Goal: Task Accomplishment & Management: Use online tool/utility

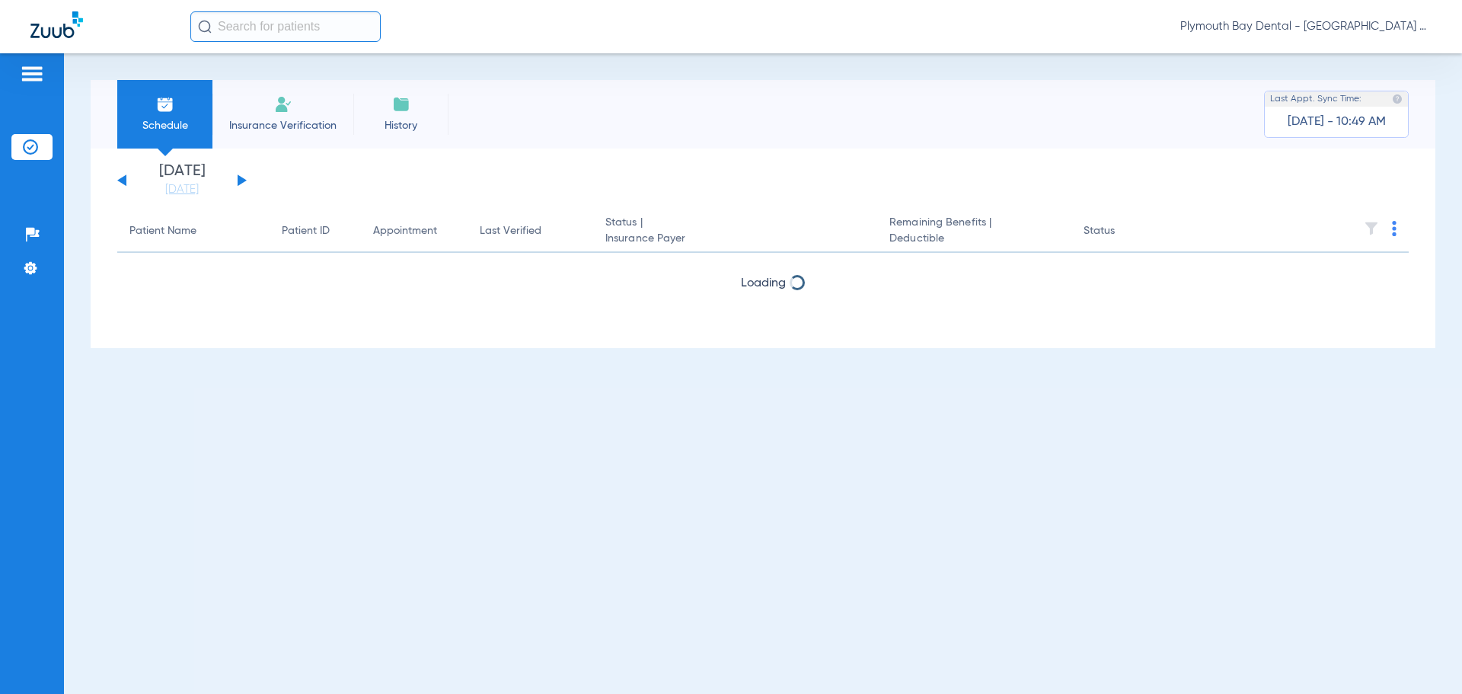
click at [240, 184] on button at bounding box center [242, 179] width 9 height 11
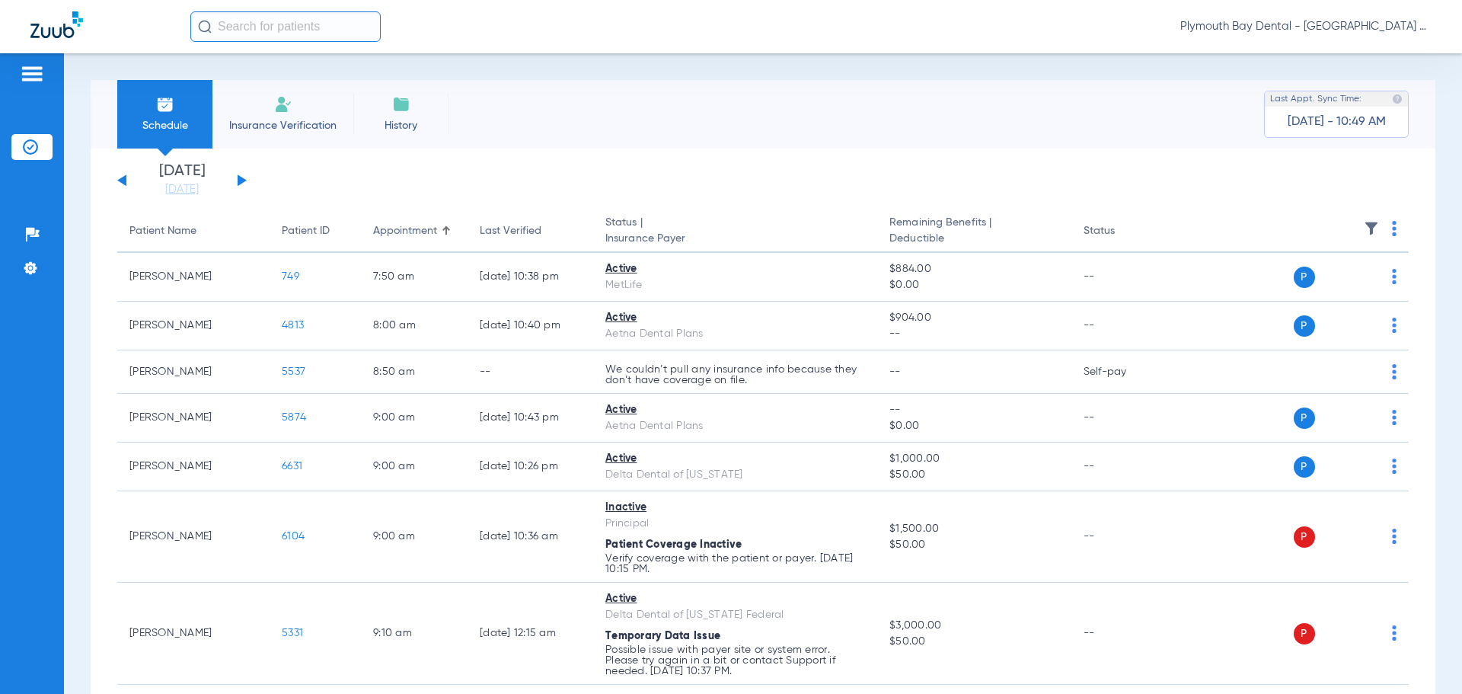
click at [242, 180] on button at bounding box center [242, 179] width 9 height 11
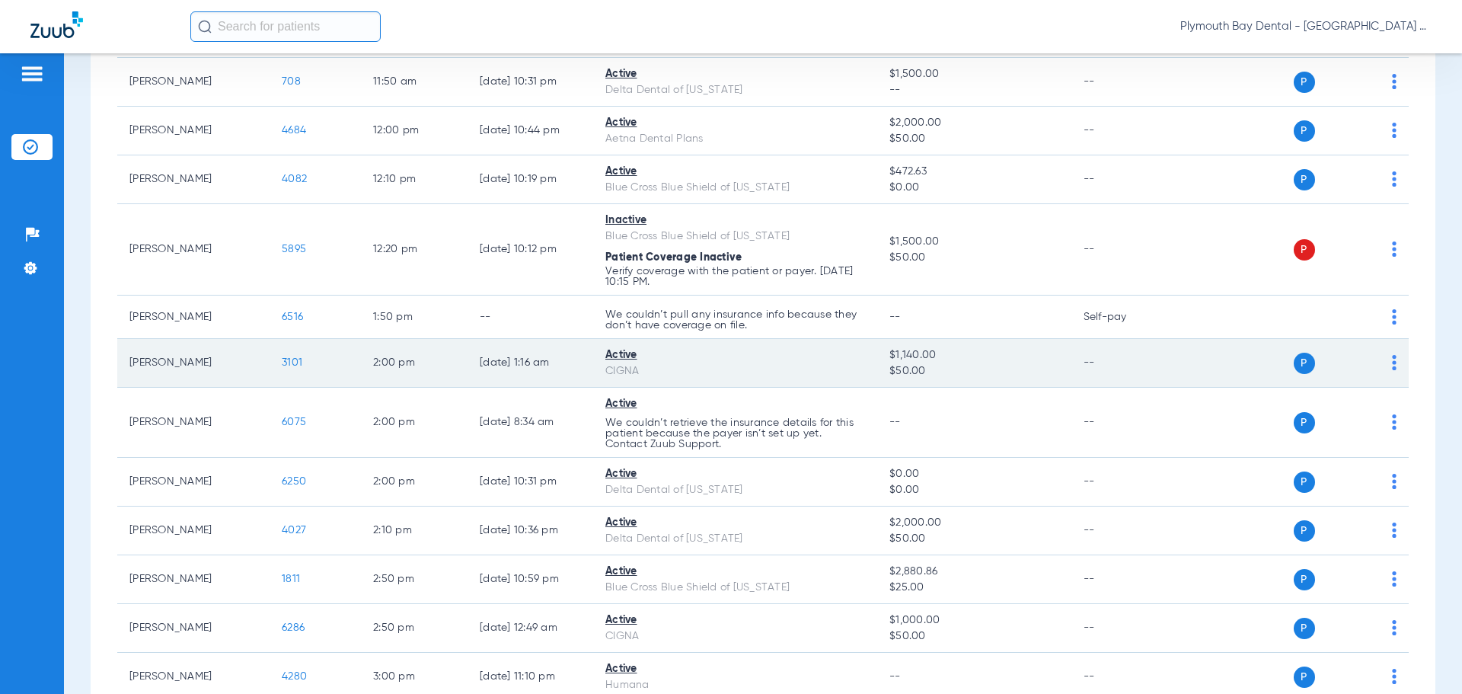
scroll to position [1219, 0]
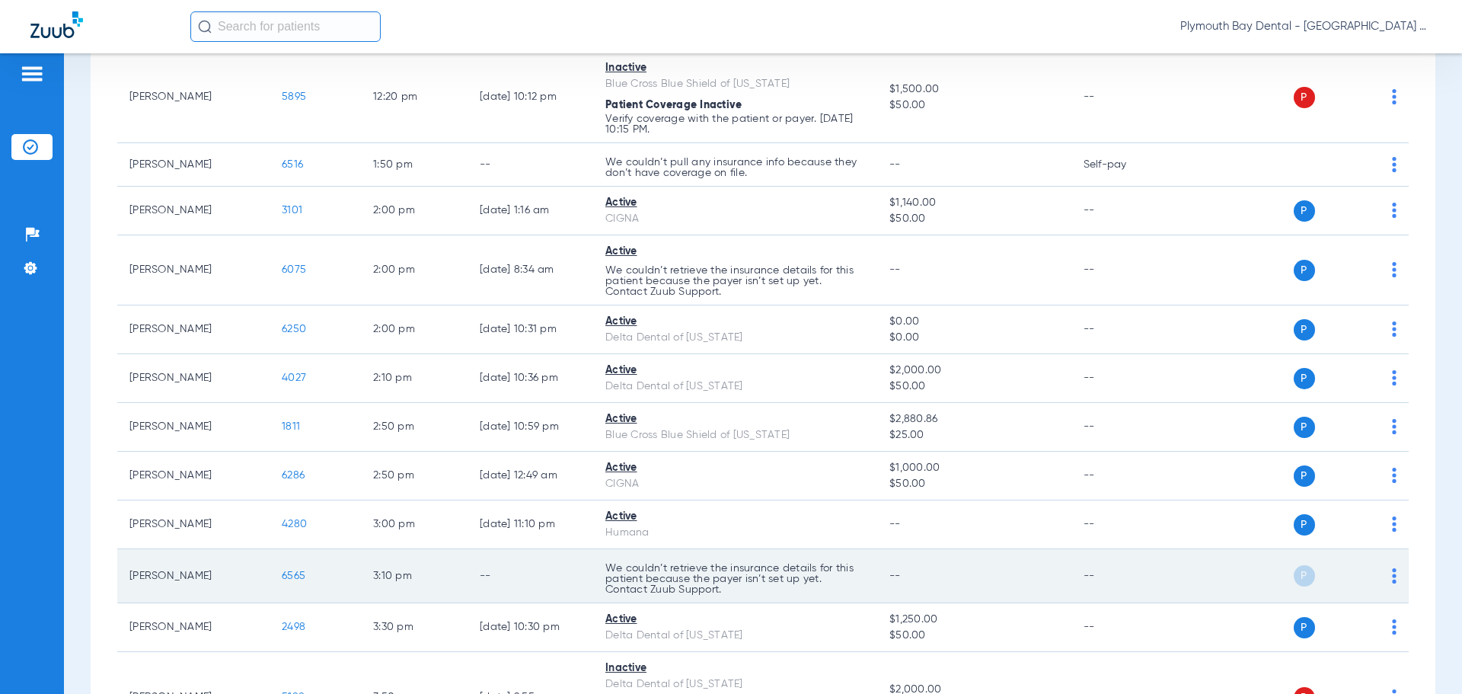
click at [303, 577] on span "6565" at bounding box center [294, 575] width 24 height 11
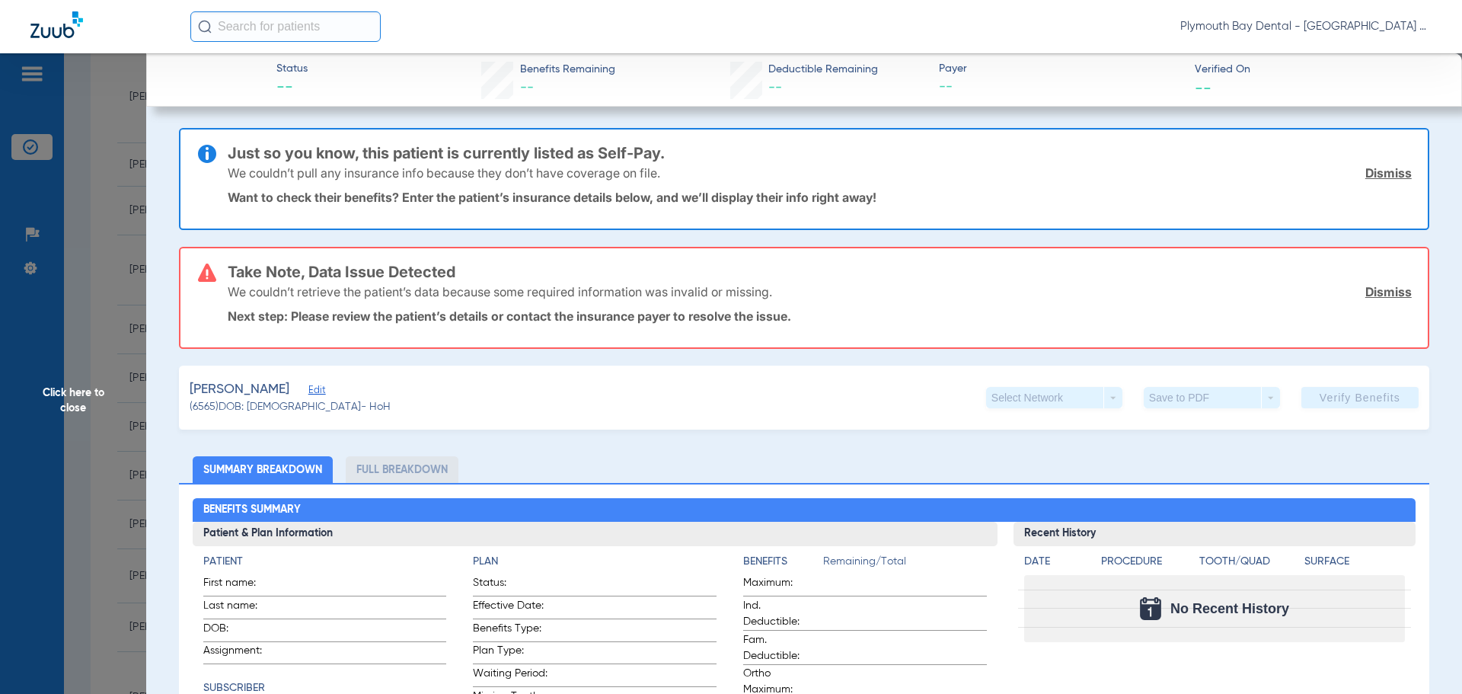
click at [1366, 171] on link "Dismiss" at bounding box center [1389, 172] width 46 height 15
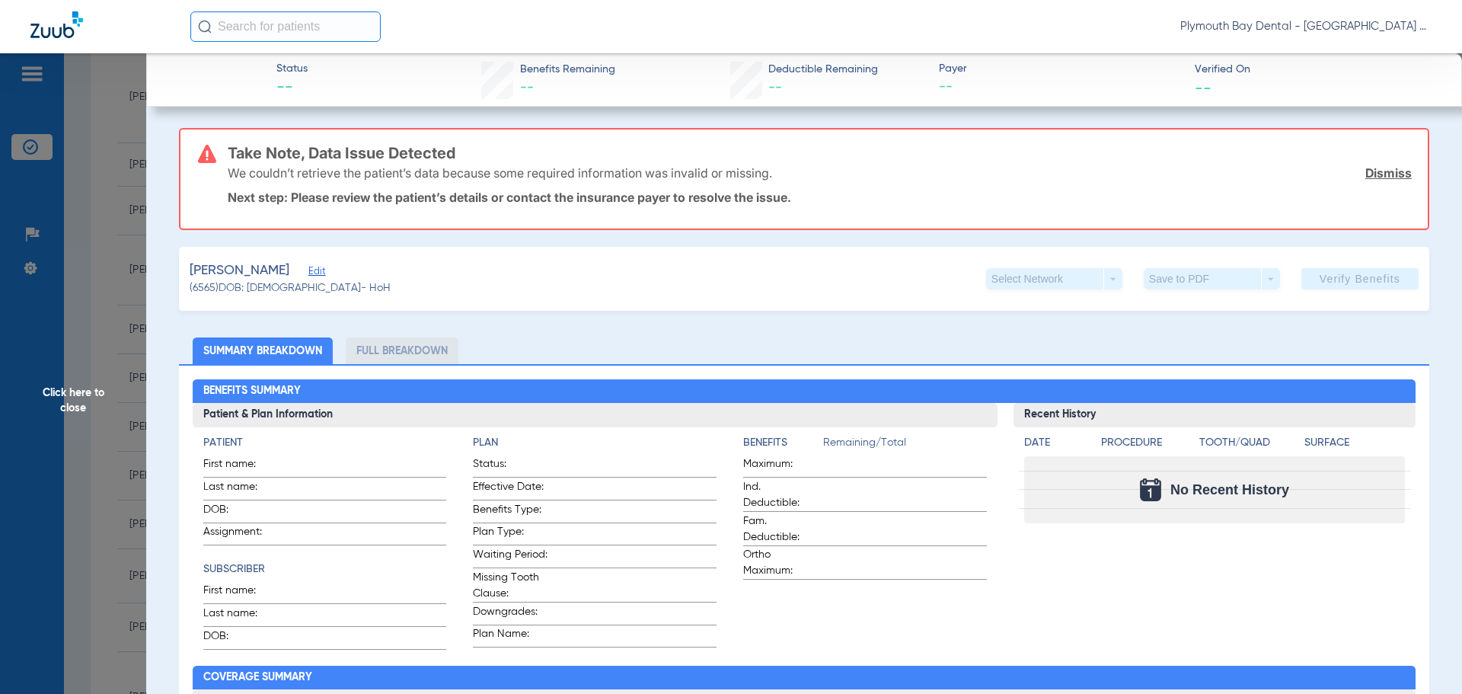
click at [1366, 171] on link "Dismiss" at bounding box center [1389, 172] width 46 height 15
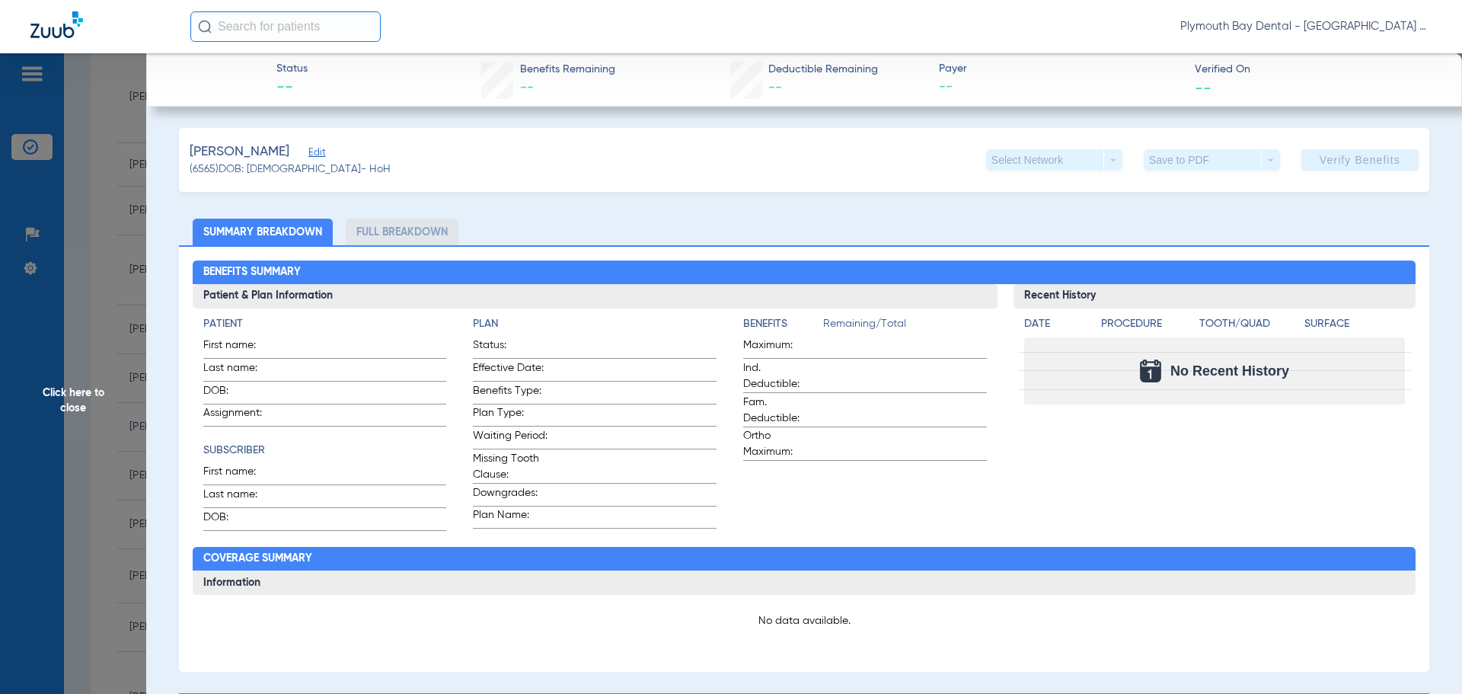
click at [322, 153] on span "Edit" at bounding box center [315, 154] width 14 height 14
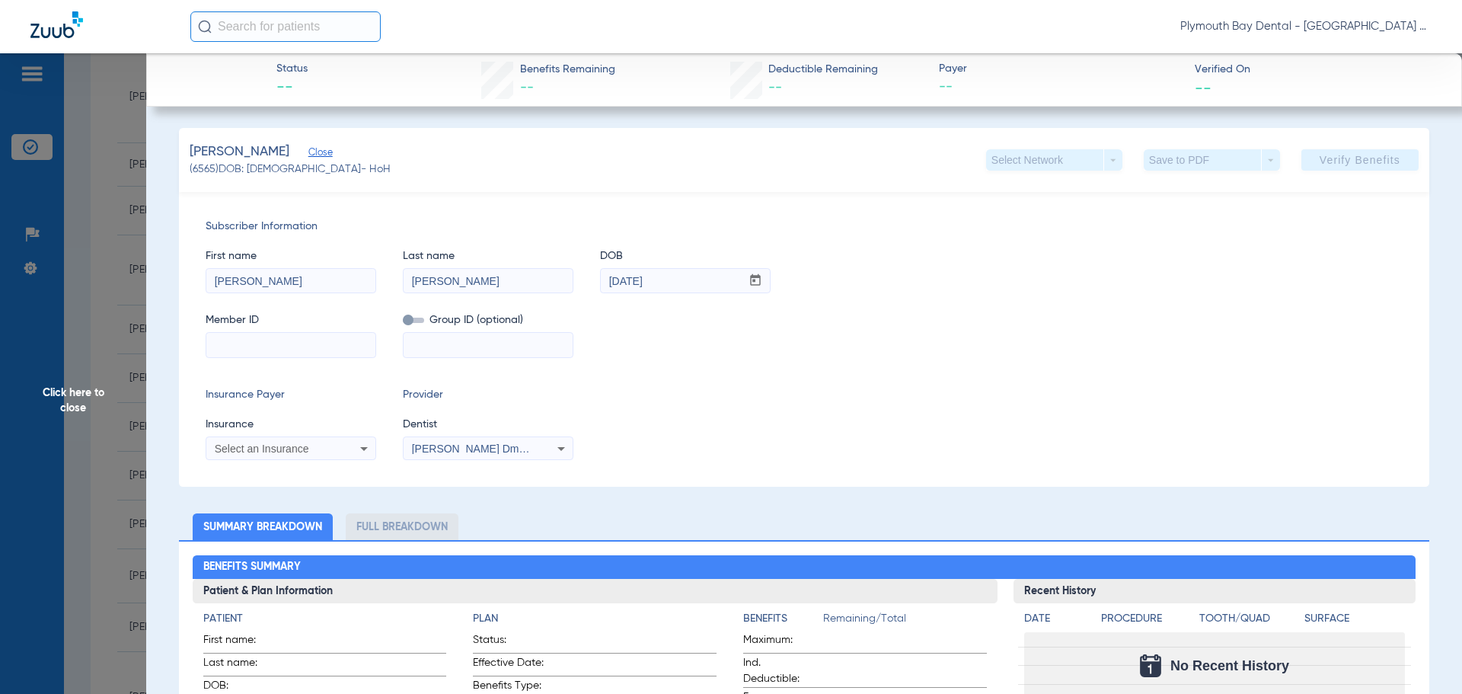
click at [237, 350] on input at bounding box center [290, 345] width 169 height 24
type input "949562493"
click at [371, 449] on icon at bounding box center [364, 448] width 18 height 18
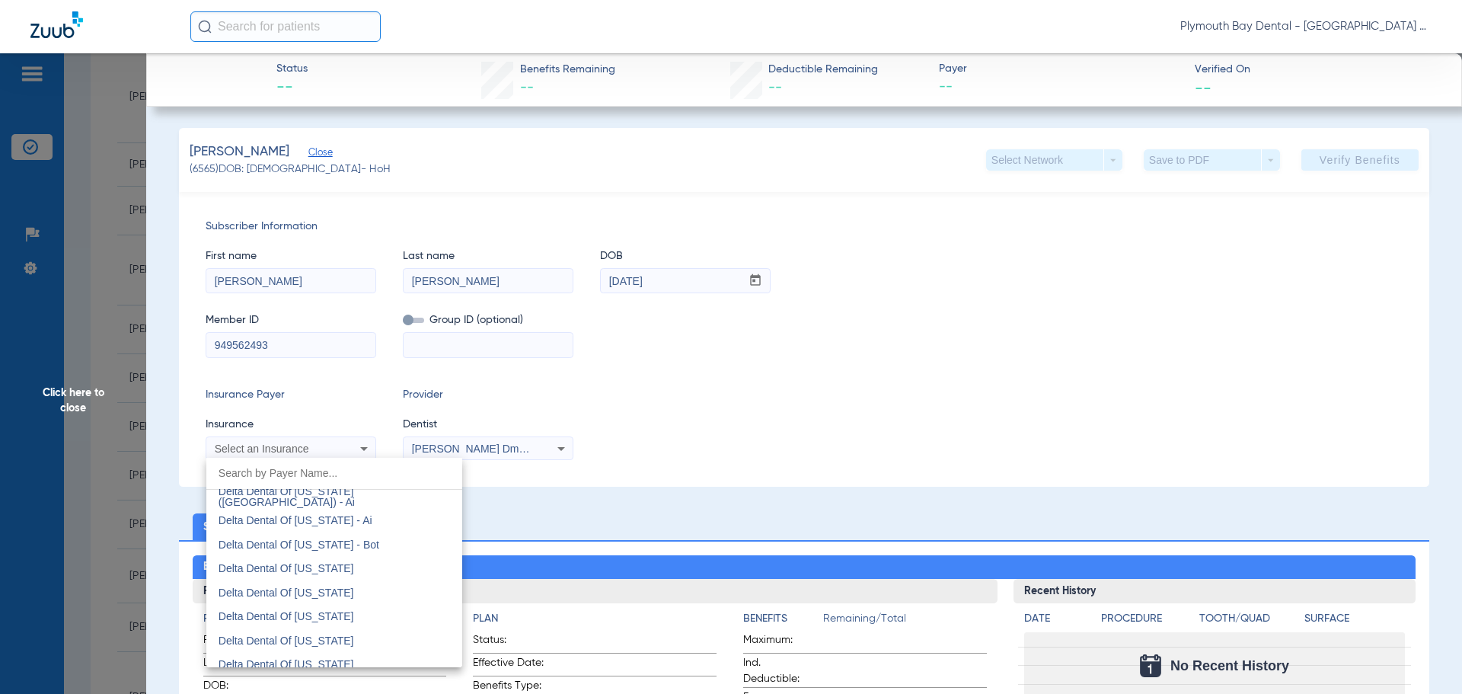
scroll to position [3656, 0]
click at [305, 586] on span "Delta Dental Of [US_STATE]" at bounding box center [287, 588] width 136 height 12
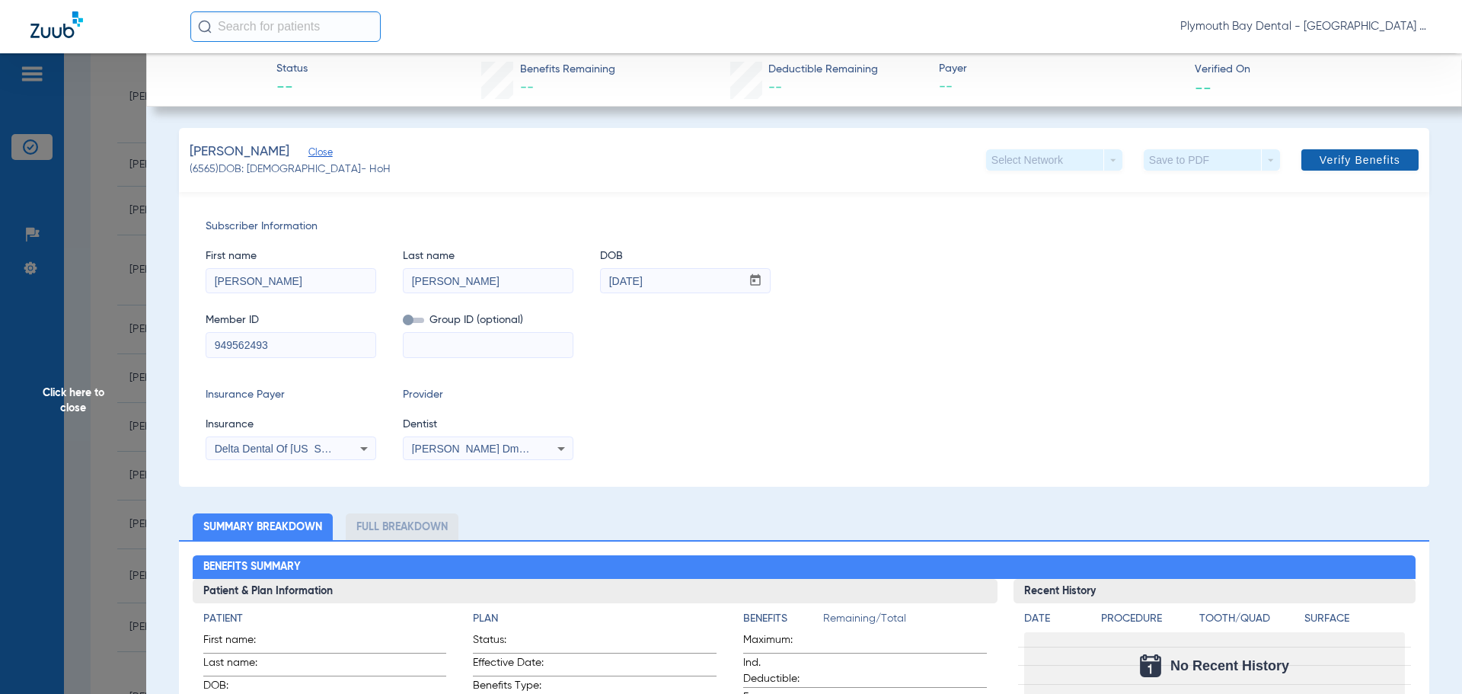
click at [1327, 166] on span "Verify Benefits" at bounding box center [1360, 160] width 81 height 12
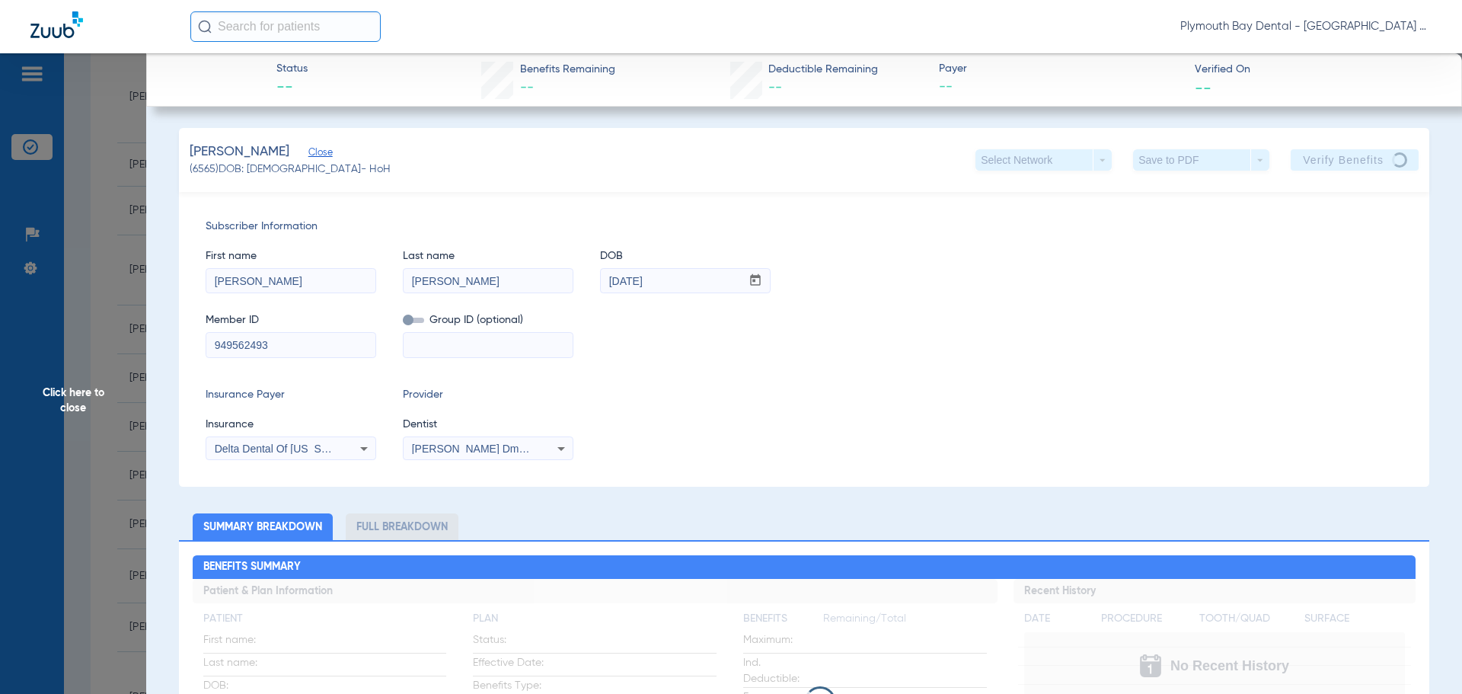
click at [322, 156] on span "Close" at bounding box center [315, 154] width 14 height 14
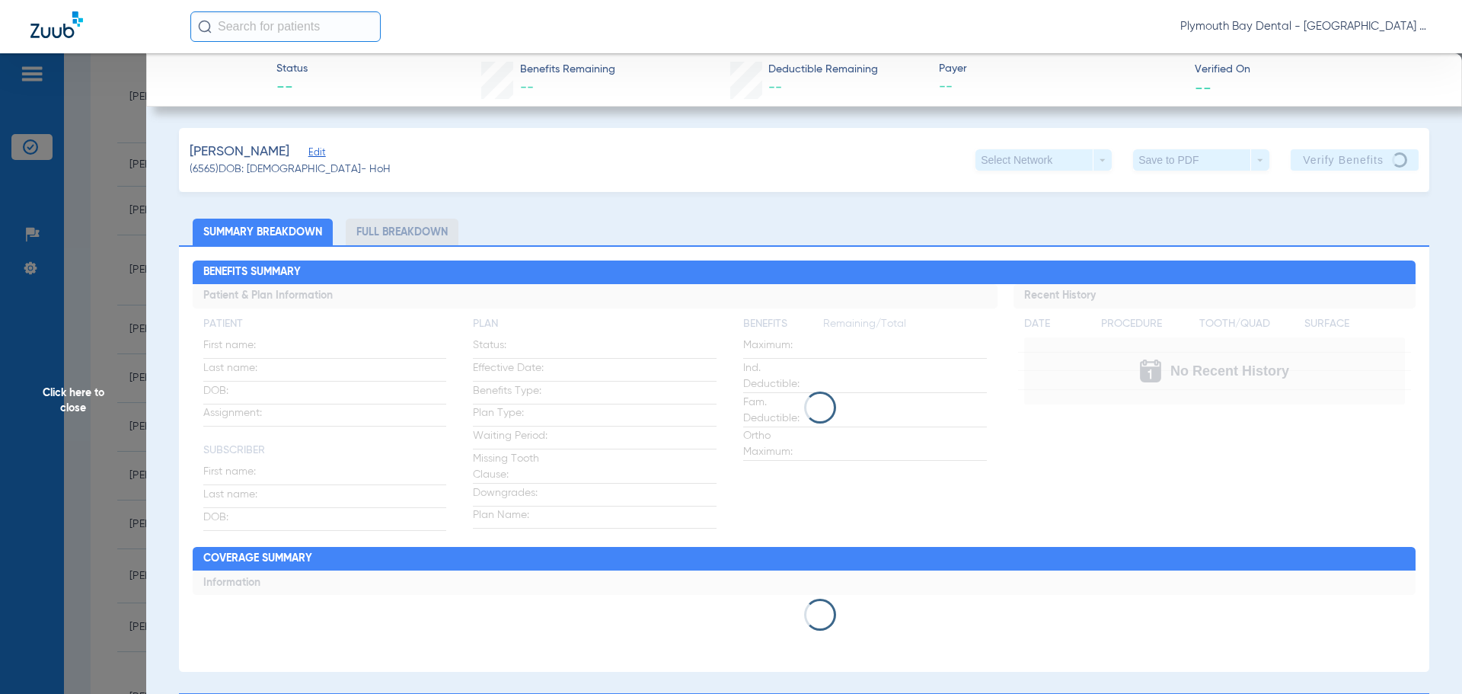
click at [322, 155] on span "Edit" at bounding box center [315, 154] width 14 height 14
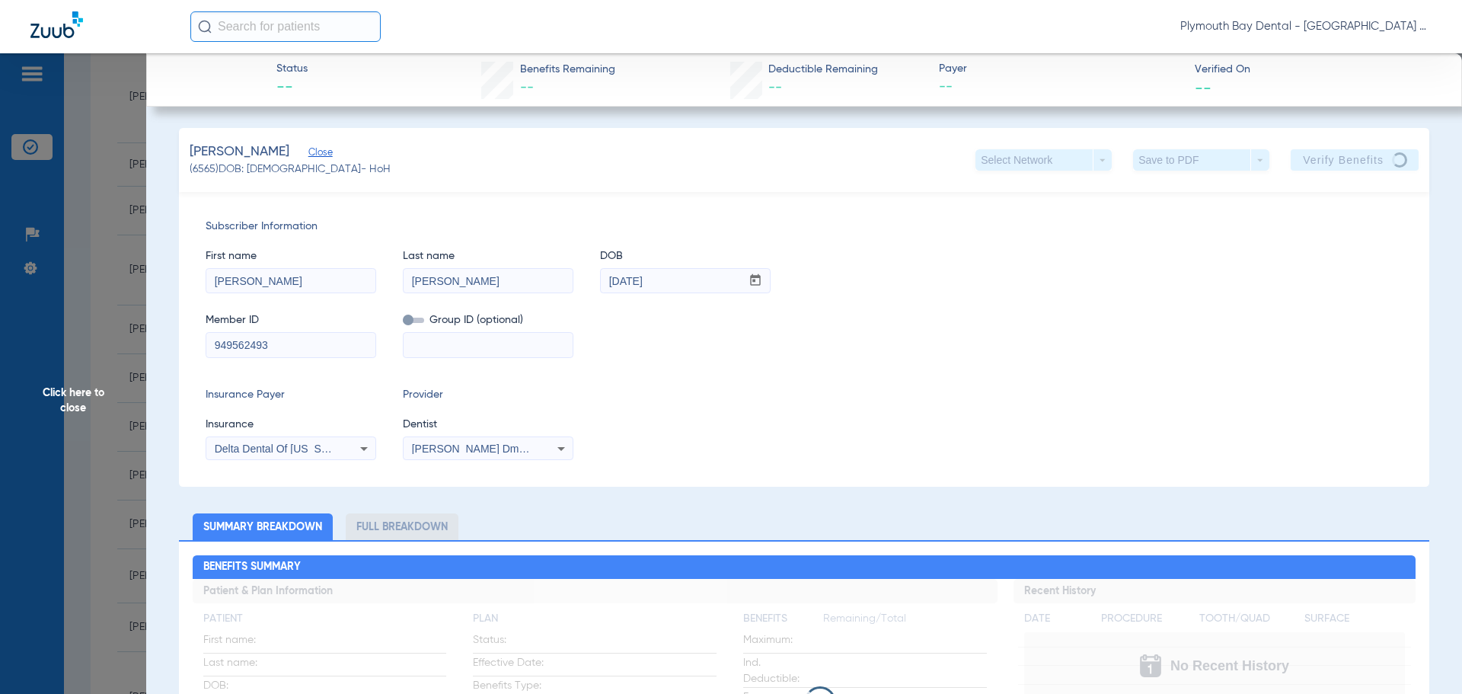
drag, startPoint x: 305, startPoint y: 285, endPoint x: 162, endPoint y: 293, distance: 142.7
type input "[PERSON_NAME]"
drag, startPoint x: 704, startPoint y: 281, endPoint x: 620, endPoint y: 284, distance: 83.8
click at [391, 284] on div "First name [PERSON_NAME] Last name [PERSON_NAME] DOB mm / dd / yyyy [DATE]" at bounding box center [804, 264] width 1197 height 59
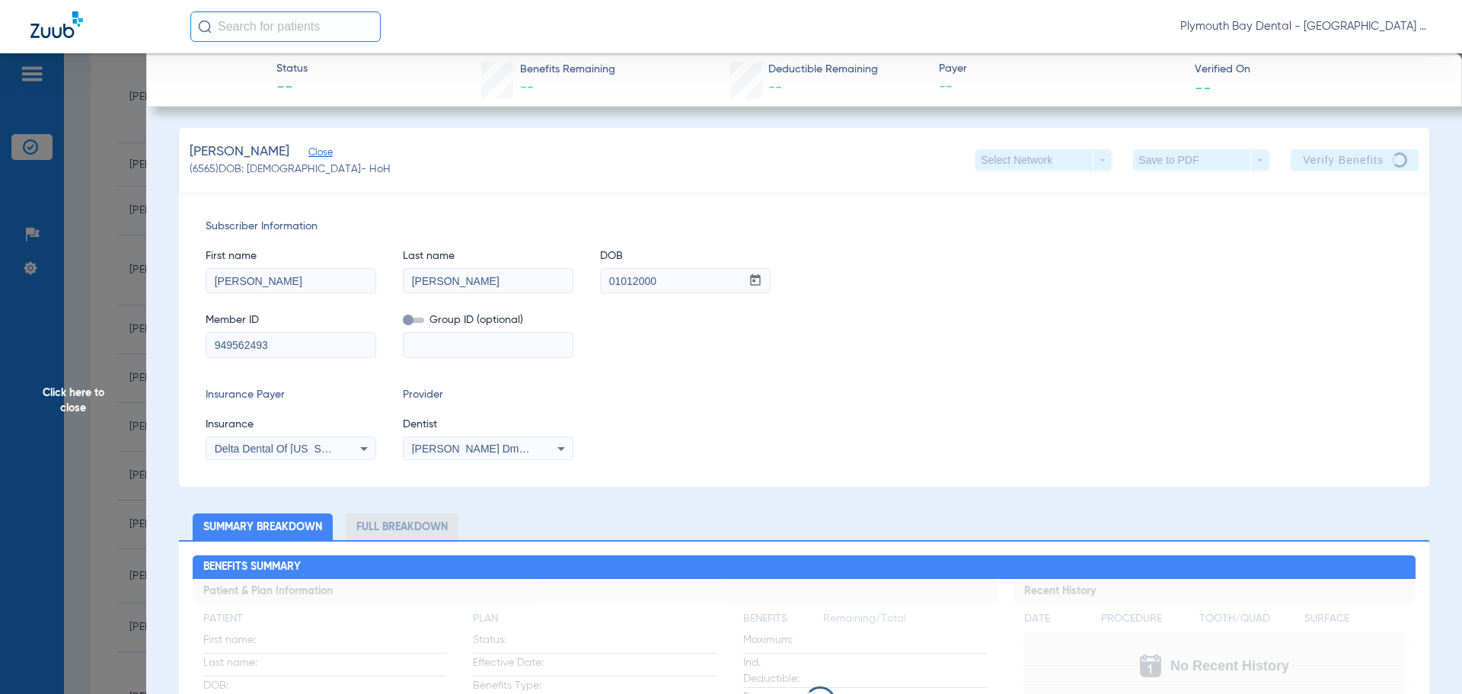
type input "[DATE]"
click at [308, 350] on input "949562493" at bounding box center [290, 345] width 169 height 24
click at [1364, 162] on app-verify-button "Verify Benefits" at bounding box center [1355, 159] width 128 height 21
click at [980, 410] on div "Insurance Payer Insurance Delta Dental Of [US_STATE] Provider Dentist [PERSON_N…" at bounding box center [804, 423] width 1197 height 73
click at [113, 84] on span "Click here to close" at bounding box center [73, 400] width 146 height 694
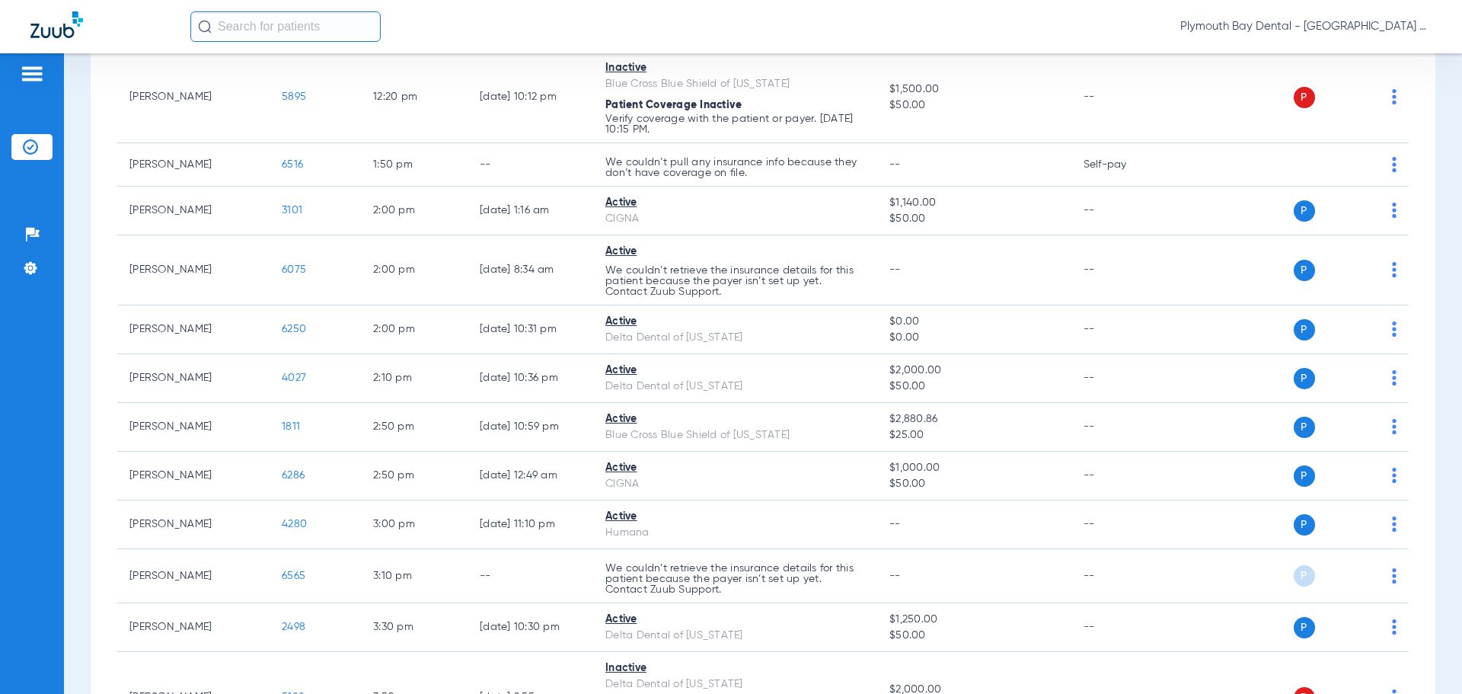
scroll to position [0, 0]
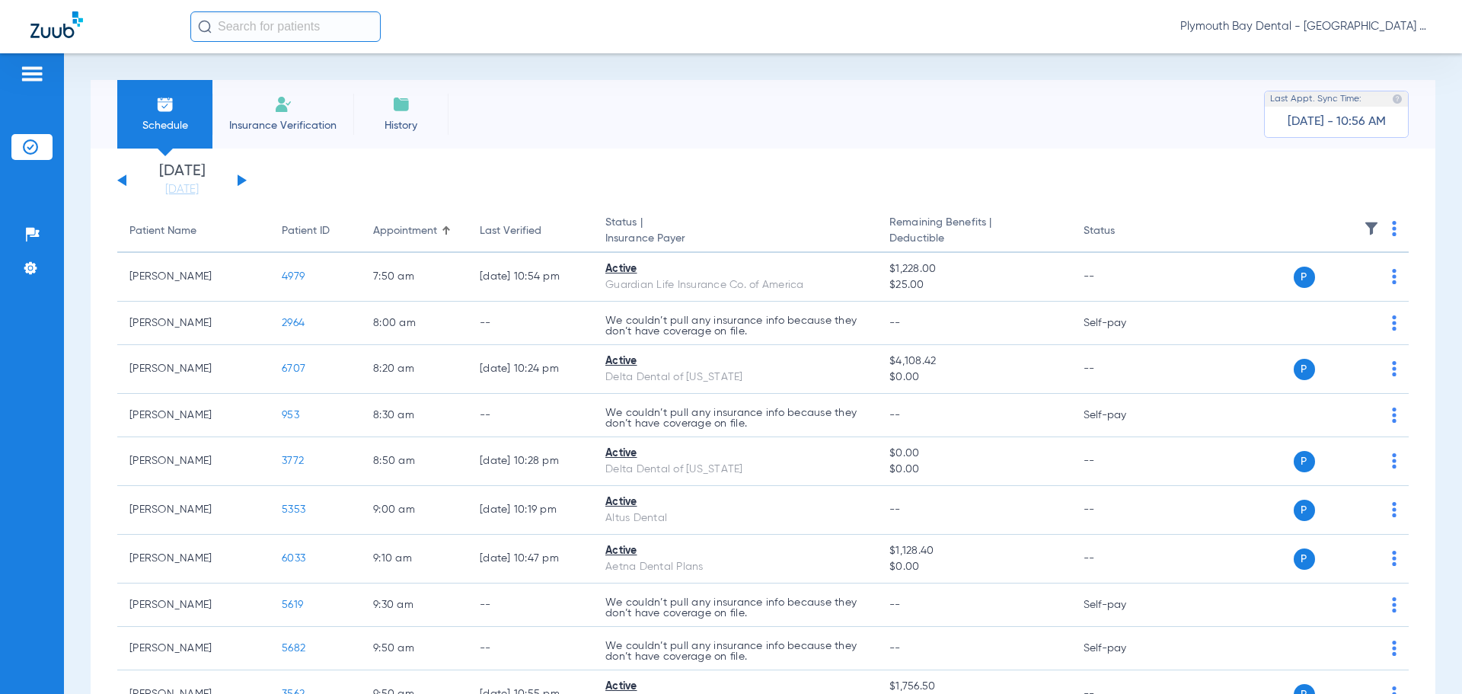
click at [82, 123] on div "Schedule Insurance Verification History Last Appt. Sync Time: [DATE] - 10:56 AM…" at bounding box center [763, 373] width 1398 height 641
